Goal: Ask a question

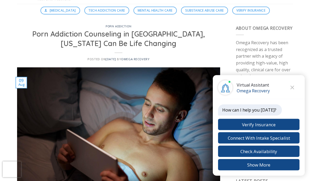
scroll to position [31, 0]
click at [284, 130] on button "Verify Insurance" at bounding box center [258, 124] width 81 height 11
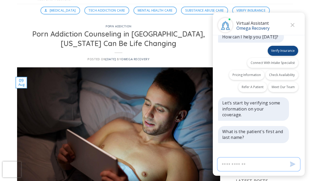
scroll to position [4, 0]
click at [266, 171] on input "Virtual Assistant" at bounding box center [259, 164] width 84 height 14
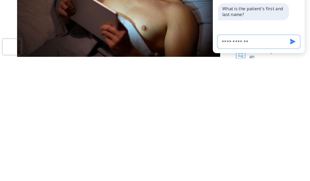
click at [296, 157] on input "**********" at bounding box center [259, 164] width 84 height 14
type input "**********"
click at [294, 161] on icon "Send" at bounding box center [292, 163] width 5 height 5
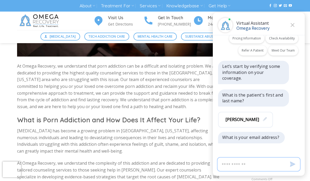
scroll to position [41, 0]
click at [249, 171] on input "Virtual Assistant" at bounding box center [259, 164] width 84 height 14
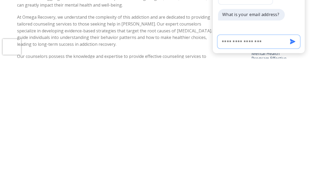
type input "**********"
click at [294, 161] on icon "Send" at bounding box center [292, 163] width 5 height 5
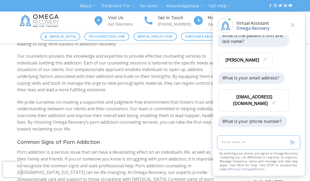
scroll to position [100, 0]
click at [249, 150] on input "Virtual Assistant" at bounding box center [259, 142] width 84 height 14
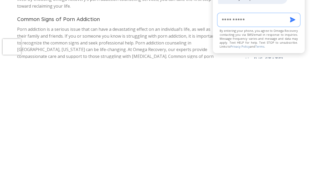
click at [296, 135] on input "**********" at bounding box center [259, 142] width 84 height 14
type input "**********"
click at [292, 140] on icon "Send" at bounding box center [292, 142] width 5 height 5
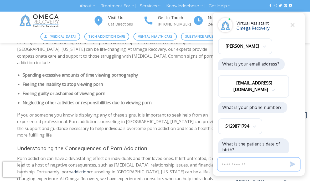
scroll to position [125, 0]
click at [247, 171] on input "Virtual Assistant" at bounding box center [259, 164] width 84 height 14
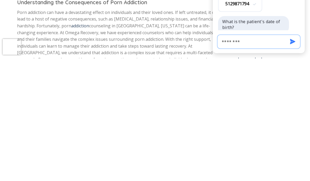
type input "********"
click at [295, 158] on button "Send" at bounding box center [292, 164] width 5 height 13
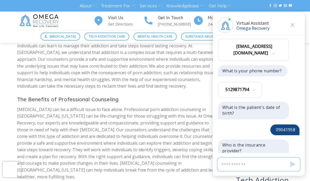
scroll to position [163, 0]
click at [256, 171] on input "Virtual Assistant" at bounding box center [259, 164] width 84 height 14
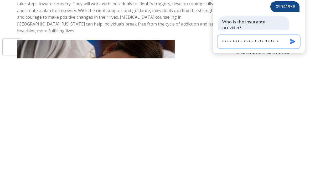
type input "**********"
click at [293, 161] on icon "Send" at bounding box center [292, 163] width 5 height 5
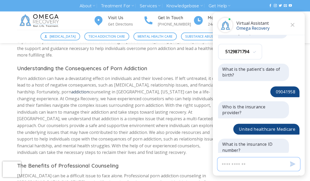
scroll to position [525, 0]
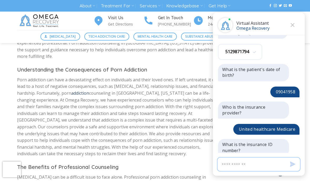
click at [243, 166] on input "Virtual Assistant" at bounding box center [259, 164] width 84 height 14
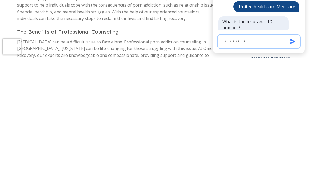
type input "**********"
click at [291, 158] on button "Send" at bounding box center [292, 164] width 5 height 13
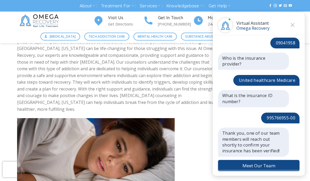
scroll to position [249, 0]
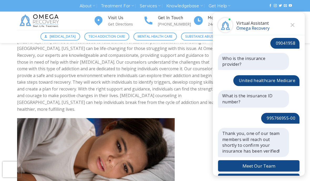
click at [270, 160] on button "Meet Our Team" at bounding box center [258, 165] width 81 height 11
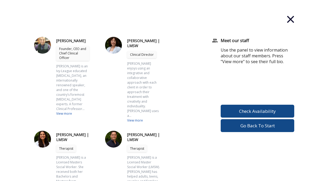
scroll to position [0, 0]
click at [290, 19] on icon at bounding box center [291, 20] width 6 height 6
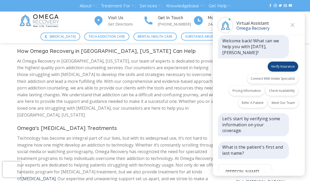
scroll to position [249, 0]
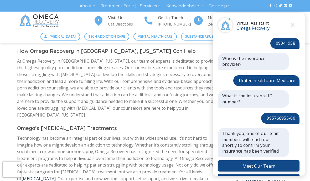
click at [293, 27] on icon "Close" at bounding box center [293, 25] width 4 height 4
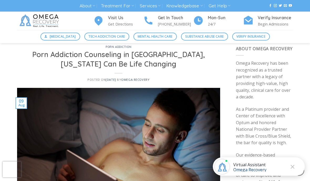
scroll to position [843, 0]
click at [126, 23] on p "Get Directions" at bounding box center [125, 24] width 35 height 6
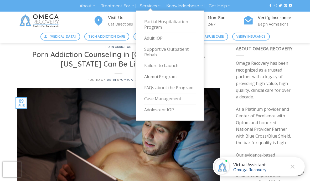
click at [157, 9] on link "Services" at bounding box center [150, 6] width 21 height 10
click at [180, 35] on link "Adult IOP" at bounding box center [170, 38] width 52 height 11
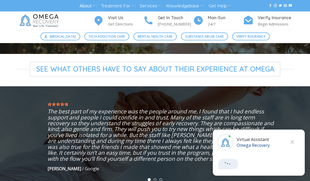
scroll to position [100, 0]
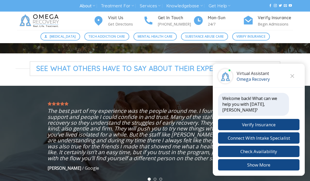
click at [293, 78] on icon "Close chat" at bounding box center [292, 76] width 4 height 4
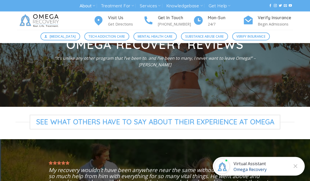
scroll to position [0, 0]
